Goal: Task Accomplishment & Management: Complete application form

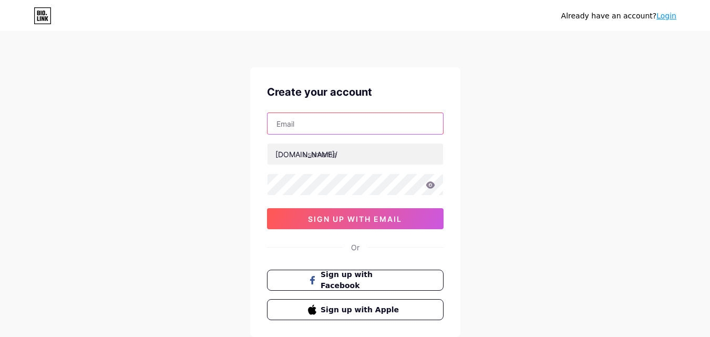
click at [297, 131] on input "text" at bounding box center [355, 123] width 176 height 21
type input "[EMAIL_ADDRESS][DOMAIN_NAME]"
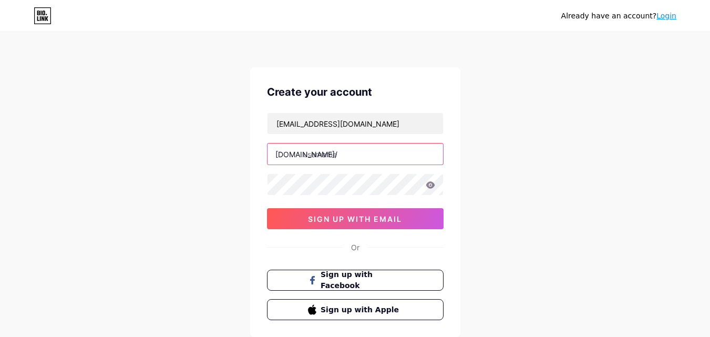
click at [329, 152] on input "text" at bounding box center [355, 153] width 176 height 21
paste input "aimanageditservices"
type input "aimanageditservices"
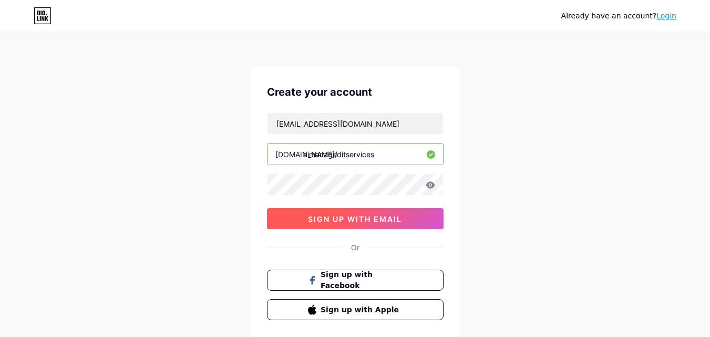
click at [325, 225] on button "sign up with email" at bounding box center [355, 218] width 177 height 21
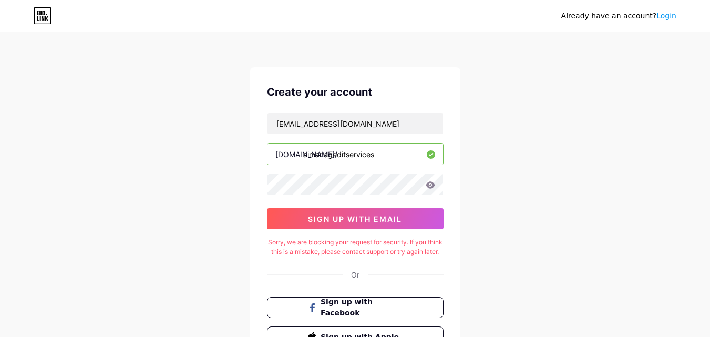
click at [668, 15] on link "Login" at bounding box center [666, 16] width 20 height 8
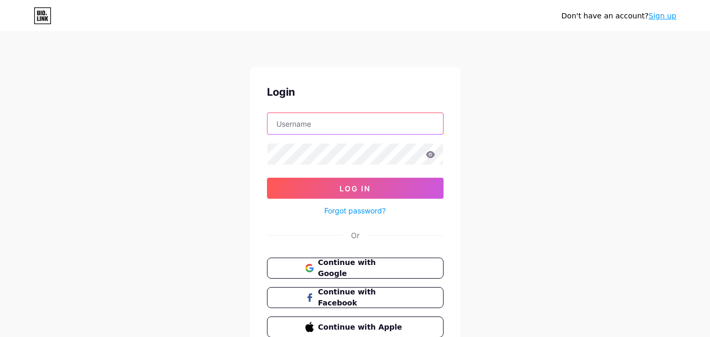
type input "[EMAIL_ADDRESS][DOMAIN_NAME]"
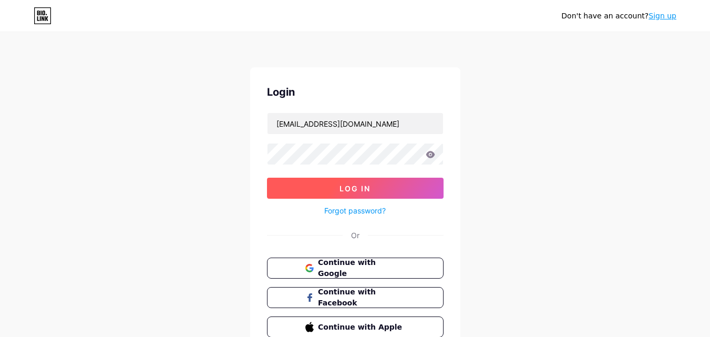
click at [406, 196] on button "Log In" at bounding box center [355, 188] width 177 height 21
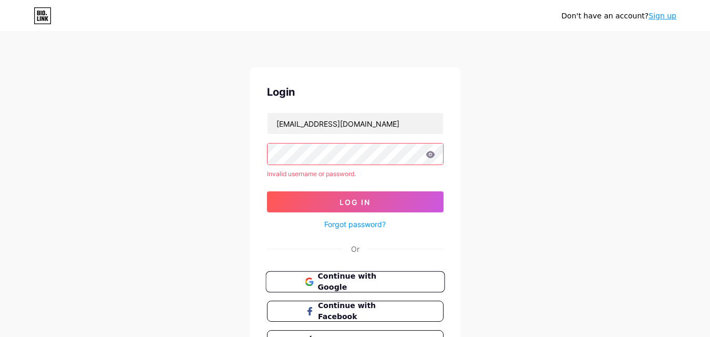
click at [368, 271] on button "Continue with Google" at bounding box center [354, 282] width 179 height 22
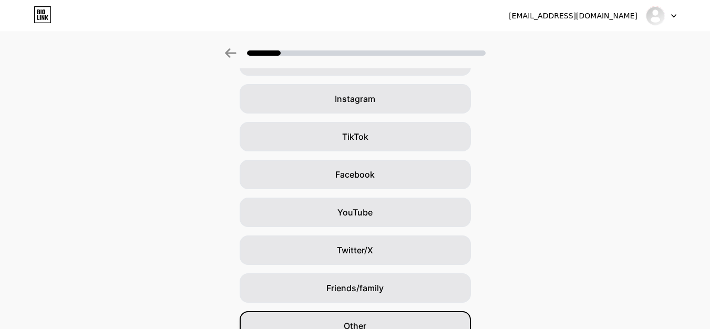
scroll to position [124, 0]
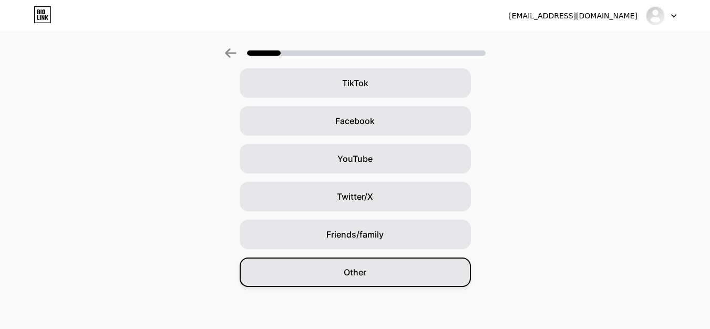
click at [394, 271] on div "Other" at bounding box center [355, 271] width 231 height 29
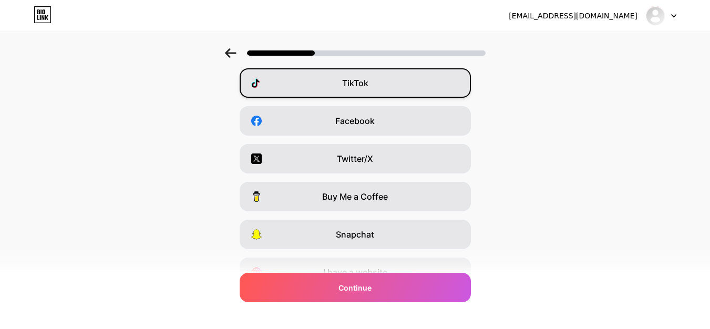
scroll to position [0, 0]
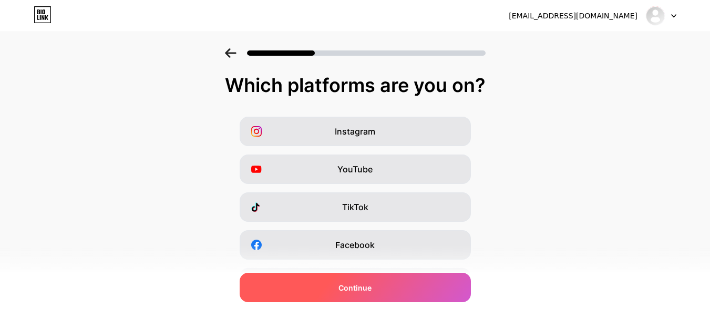
click at [429, 294] on div "Continue" at bounding box center [355, 287] width 231 height 29
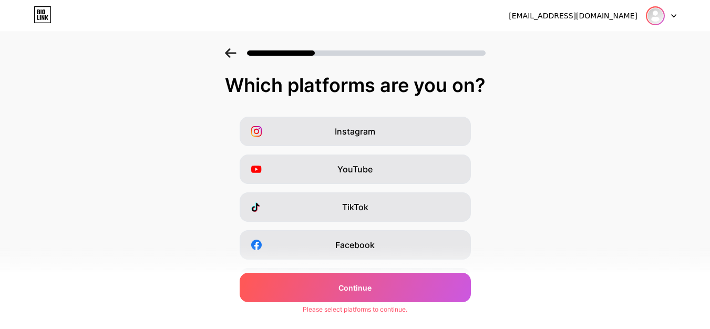
click at [659, 8] on img at bounding box center [655, 15] width 17 height 17
click at [560, 106] on div "Which platforms are you on? Instagram YouTube TikTok Facebook Twitter/X Buy Me …" at bounding box center [355, 243] width 710 height 336
click at [228, 52] on div at bounding box center [355, 50] width 710 height 37
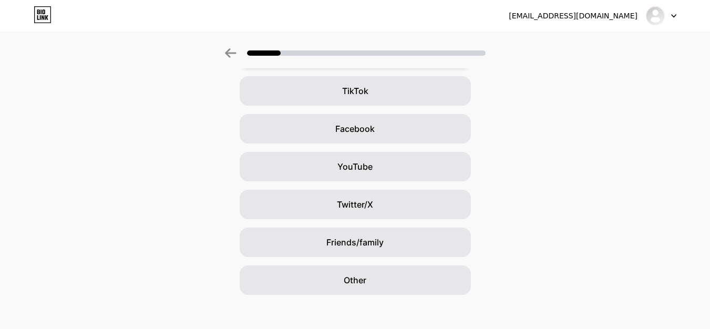
scroll to position [124, 0]
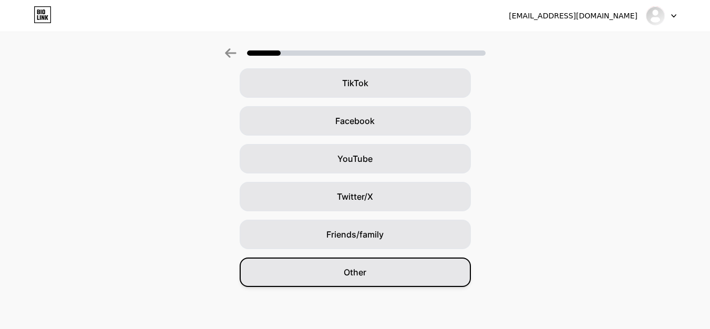
click at [362, 271] on span "Other" at bounding box center [355, 272] width 23 height 13
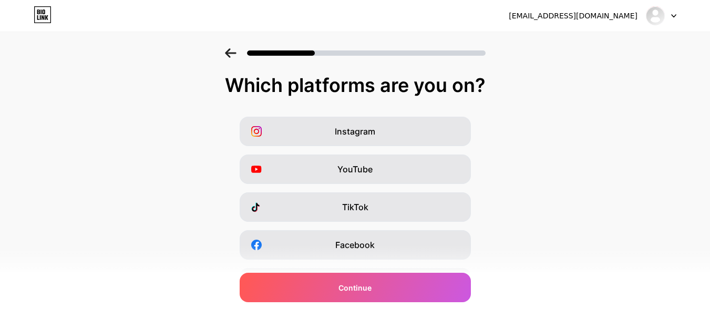
click at [362, 271] on div "Twitter/X" at bounding box center [355, 282] width 231 height 29
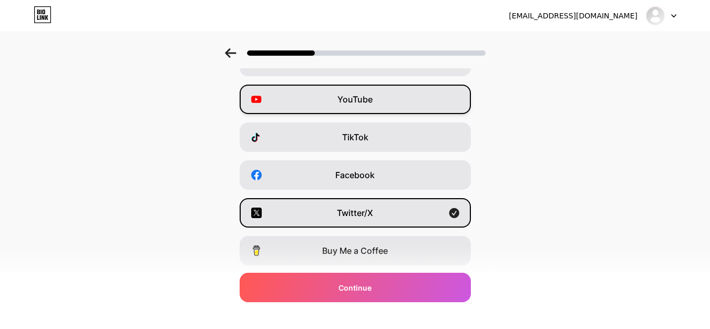
scroll to position [177, 0]
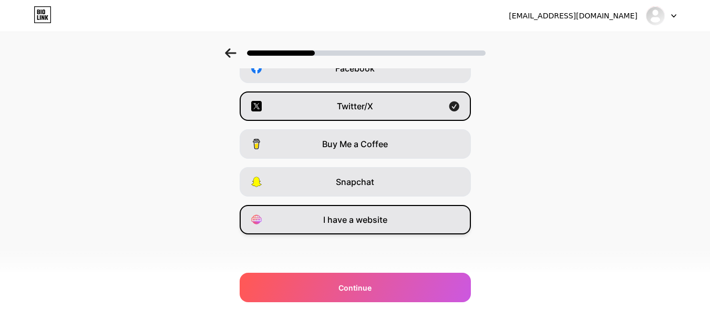
click at [358, 225] on span "I have a website" at bounding box center [355, 219] width 64 height 13
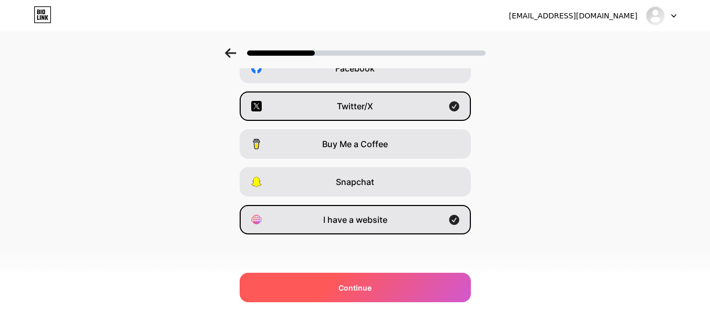
click at [365, 294] on div "Continue" at bounding box center [355, 287] width 231 height 29
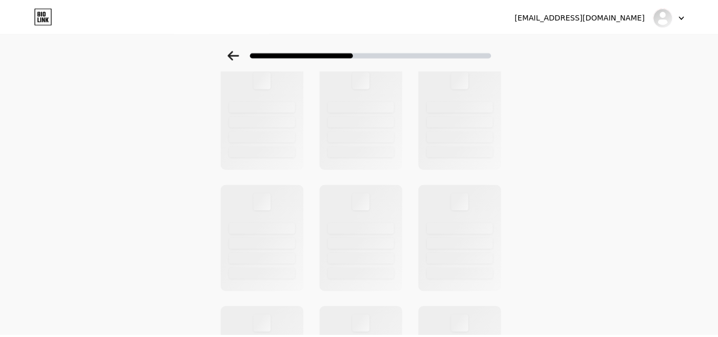
scroll to position [0, 0]
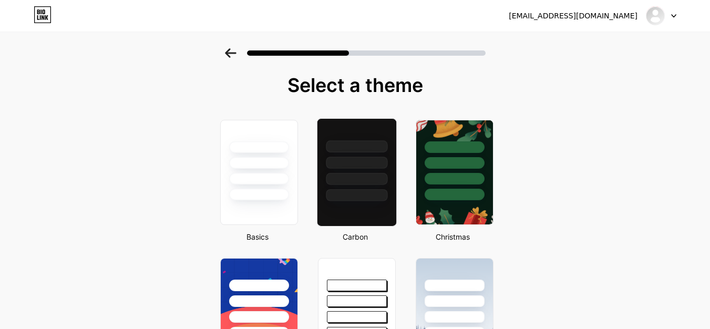
click at [342, 195] on div at bounding box center [356, 195] width 61 height 12
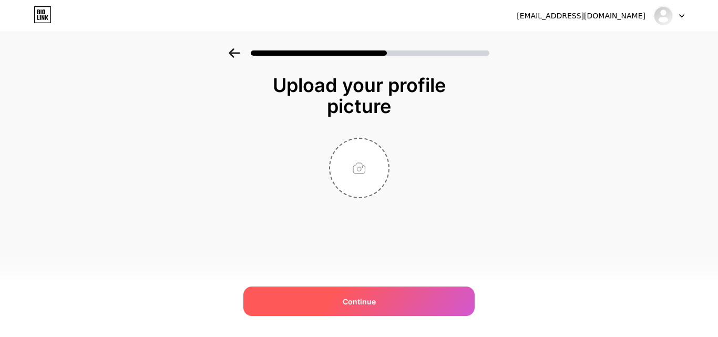
click at [352, 293] on div "Continue" at bounding box center [358, 300] width 231 height 29
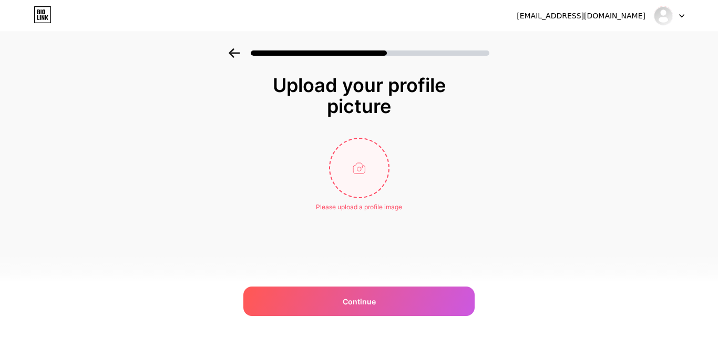
click at [358, 192] on input "file" at bounding box center [359, 168] width 58 height 58
type input "C:\fakepath\it-staff-member-server-hub-establishing-performance-benchmarks.jpg"
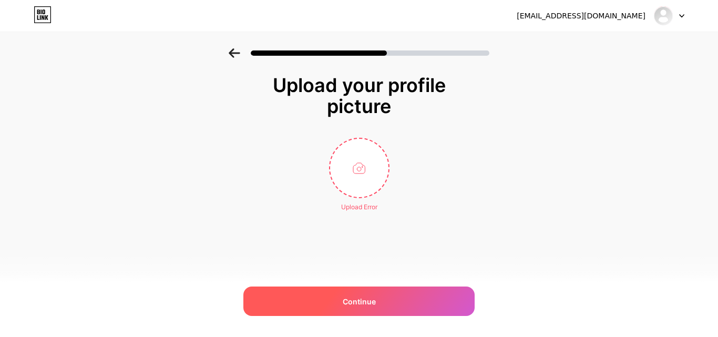
click at [381, 299] on div "Continue" at bounding box center [358, 300] width 231 height 29
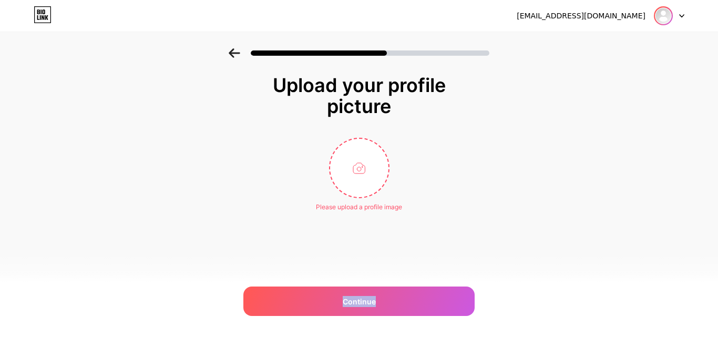
click at [672, 16] on div at bounding box center [663, 15] width 19 height 19
click at [350, 200] on div "Please upload a profile image" at bounding box center [359, 205] width 86 height 14
click at [351, 174] on input "file" at bounding box center [359, 168] width 58 height 58
click at [357, 163] on input "file" at bounding box center [359, 168] width 58 height 58
